Goal: Complete application form

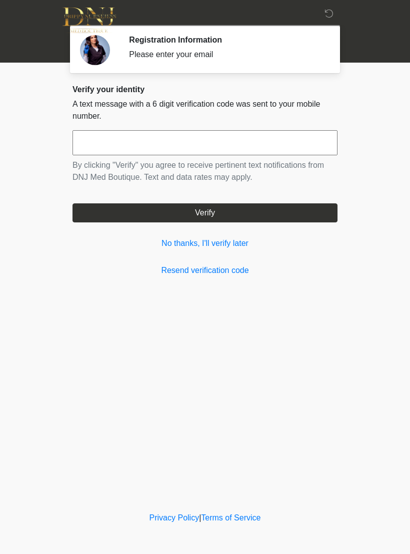
click at [299, 138] on input "text" at bounding box center [205, 142] width 265 height 25
click at [145, 143] on input "text" at bounding box center [205, 142] width 265 height 25
click at [121, 144] on input "text" at bounding box center [205, 142] width 265 height 25
click at [151, 141] on input "text" at bounding box center [205, 142] width 265 height 25
click at [298, 142] on input "text" at bounding box center [205, 142] width 265 height 25
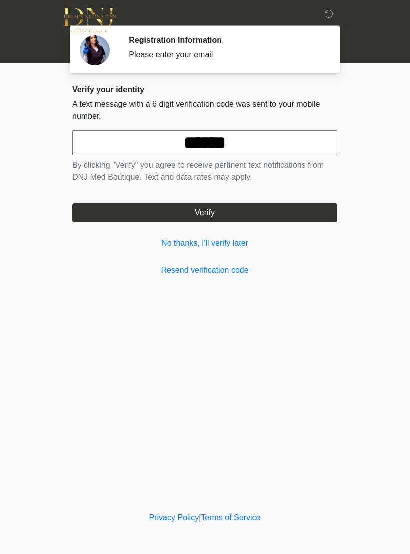
type input "******"
click at [300, 211] on button "Verify" at bounding box center [205, 212] width 265 height 19
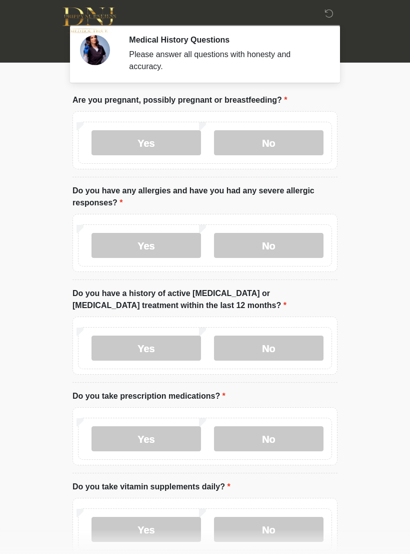
click at [283, 143] on label "No" at bounding box center [269, 142] width 110 height 25
click at [282, 242] on label "No" at bounding box center [269, 245] width 110 height 25
click at [279, 347] on label "No" at bounding box center [269, 347] width 110 height 25
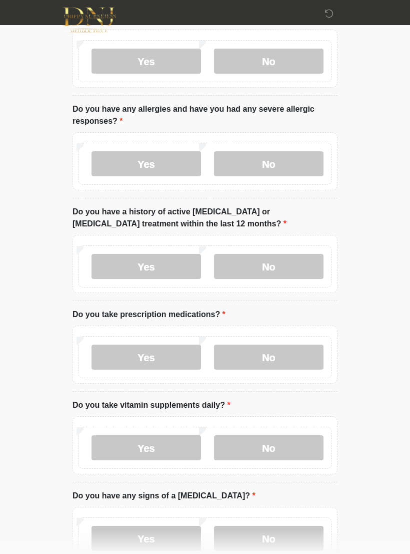
scroll to position [83, 0]
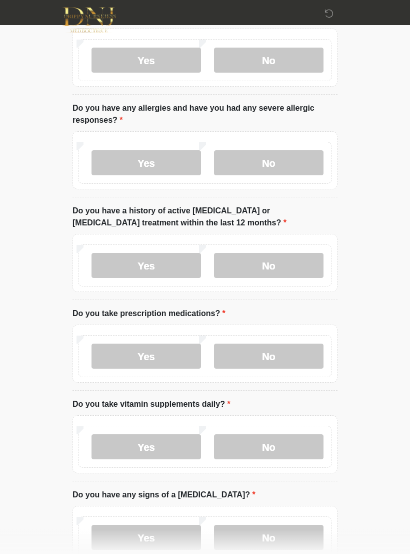
click at [165, 349] on label "Yes" at bounding box center [147, 355] width 110 height 25
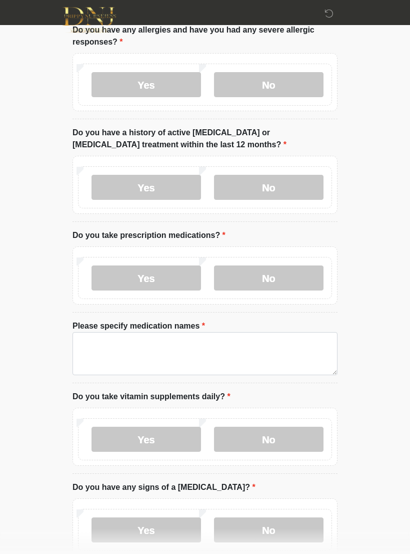
scroll to position [161, 0]
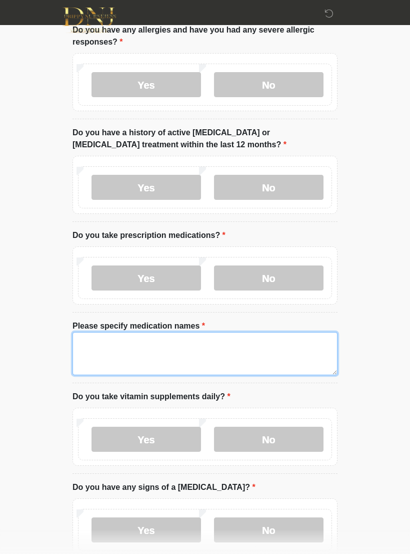
click at [244, 347] on textarea "Please specify medication names" at bounding box center [205, 353] width 265 height 43
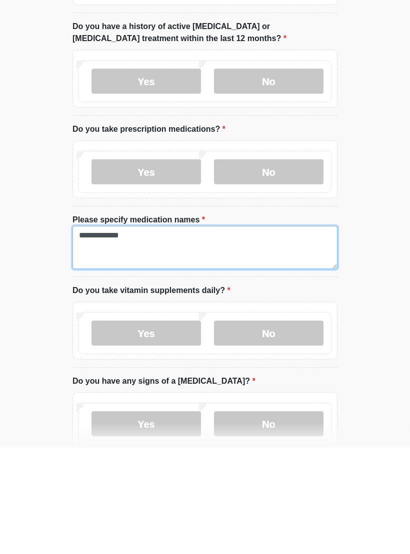
type textarea "**********"
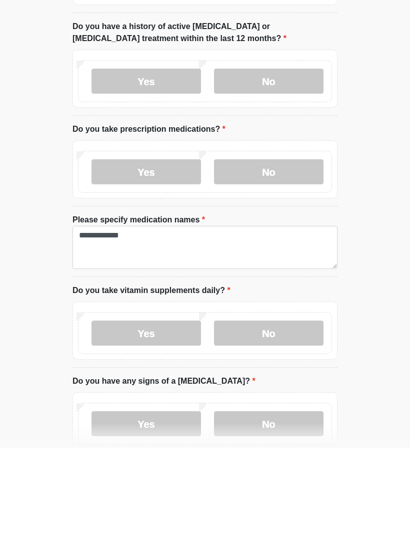
click at [277, 427] on label "No" at bounding box center [269, 439] width 110 height 25
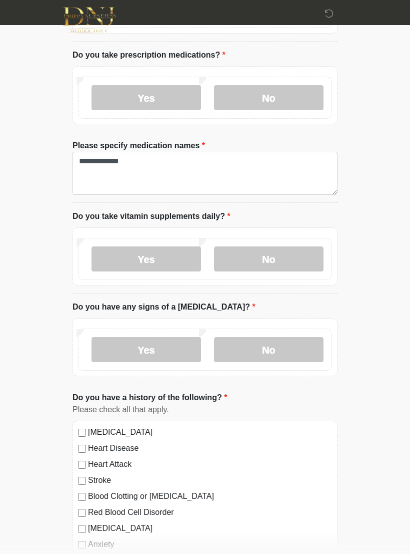
scroll to position [342, 0]
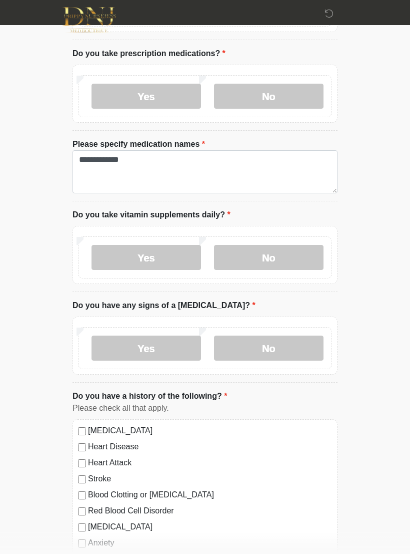
click at [295, 342] on label "No" at bounding box center [269, 348] width 110 height 25
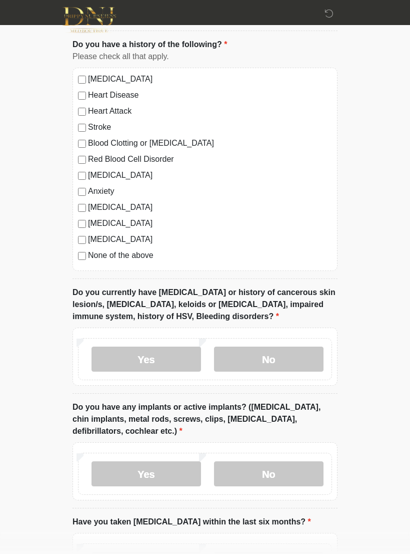
scroll to position [694, 0]
click at [294, 350] on label "No" at bounding box center [269, 358] width 110 height 25
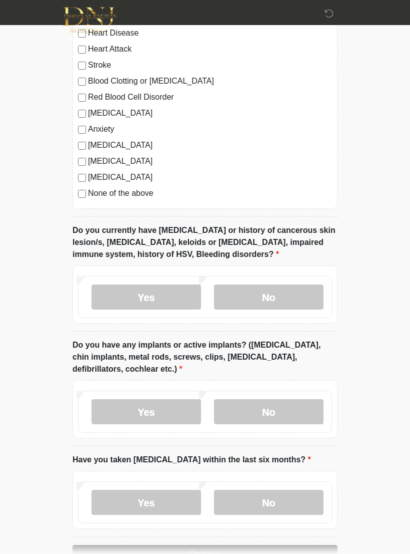
scroll to position [761, 0]
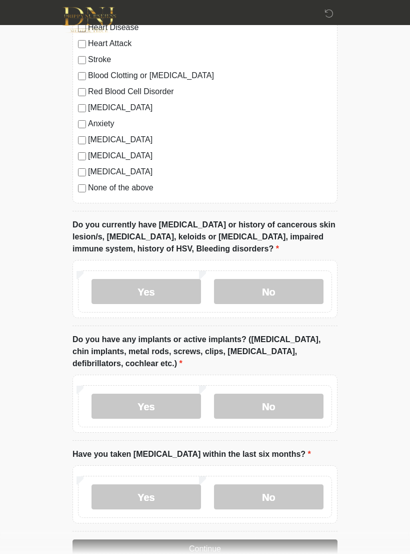
click at [291, 400] on label "No" at bounding box center [269, 406] width 110 height 25
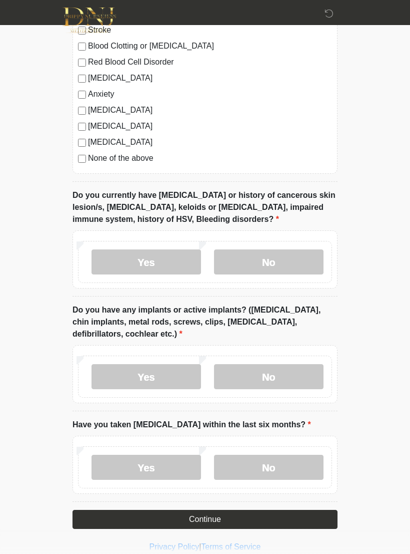
scroll to position [802, 0]
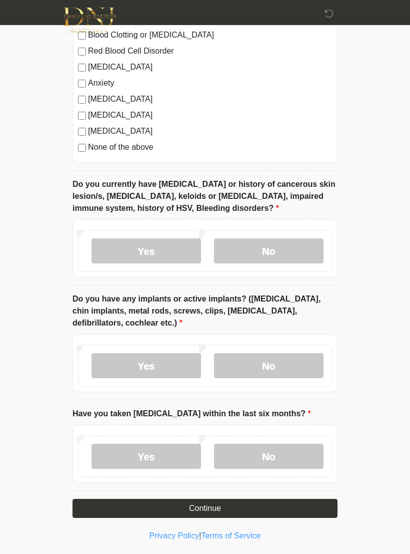
click at [300, 451] on label "No" at bounding box center [269, 456] width 110 height 25
click at [270, 508] on button "Continue" at bounding box center [205, 508] width 265 height 19
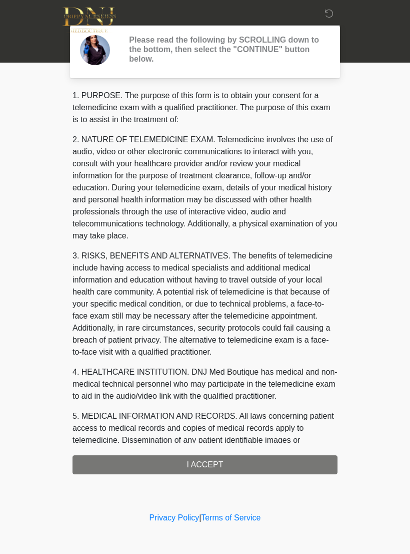
scroll to position [0, 0]
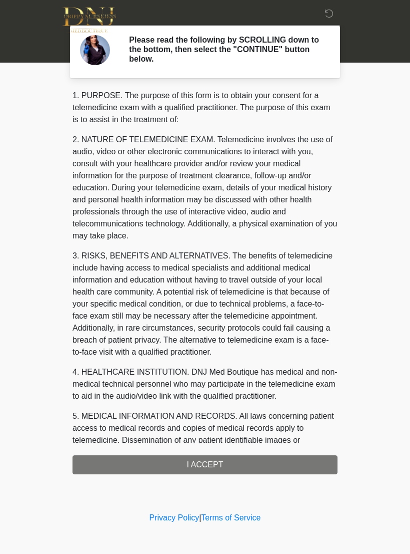
click at [294, 462] on div "1. PURPOSE. The purpose of this form is to obtain your consent for a telemedici…" at bounding box center [205, 282] width 265 height 384
click at [214, 459] on div "1. PURPOSE. The purpose of this form is to obtain your consent for a telemedici…" at bounding box center [205, 282] width 265 height 384
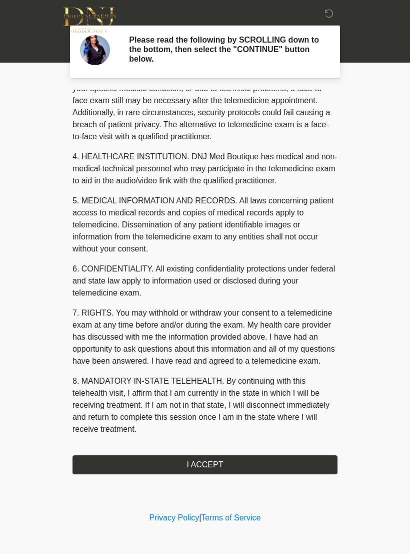
scroll to position [227, 0]
click at [223, 460] on button "I ACCEPT" at bounding box center [205, 464] width 265 height 19
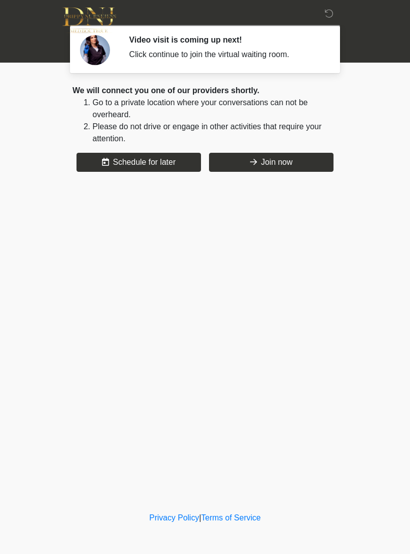
click at [307, 168] on button "Join now" at bounding box center [271, 162] width 125 height 19
